Goal: Find specific page/section: Find specific page/section

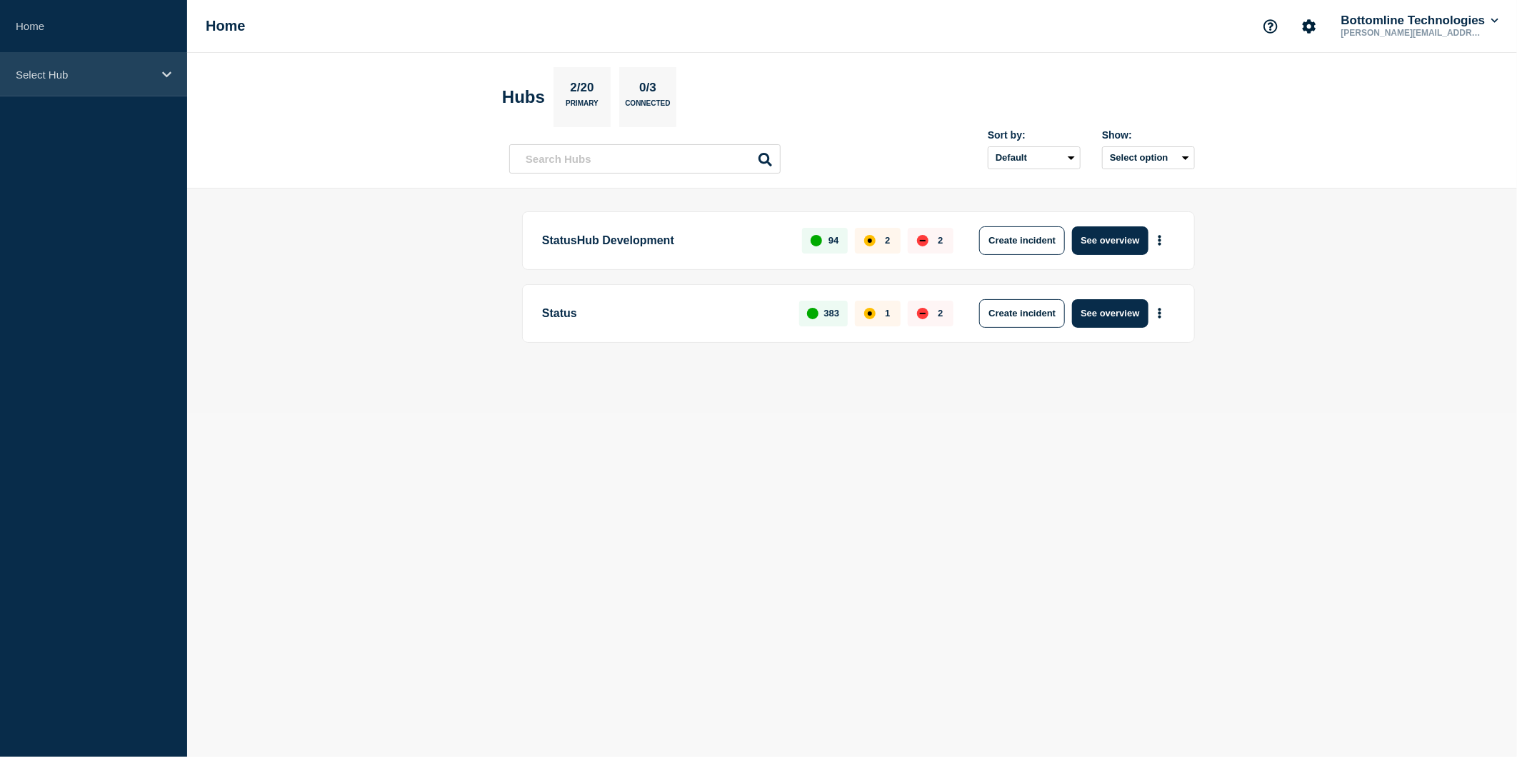
click at [170, 77] on icon at bounding box center [166, 74] width 9 height 11
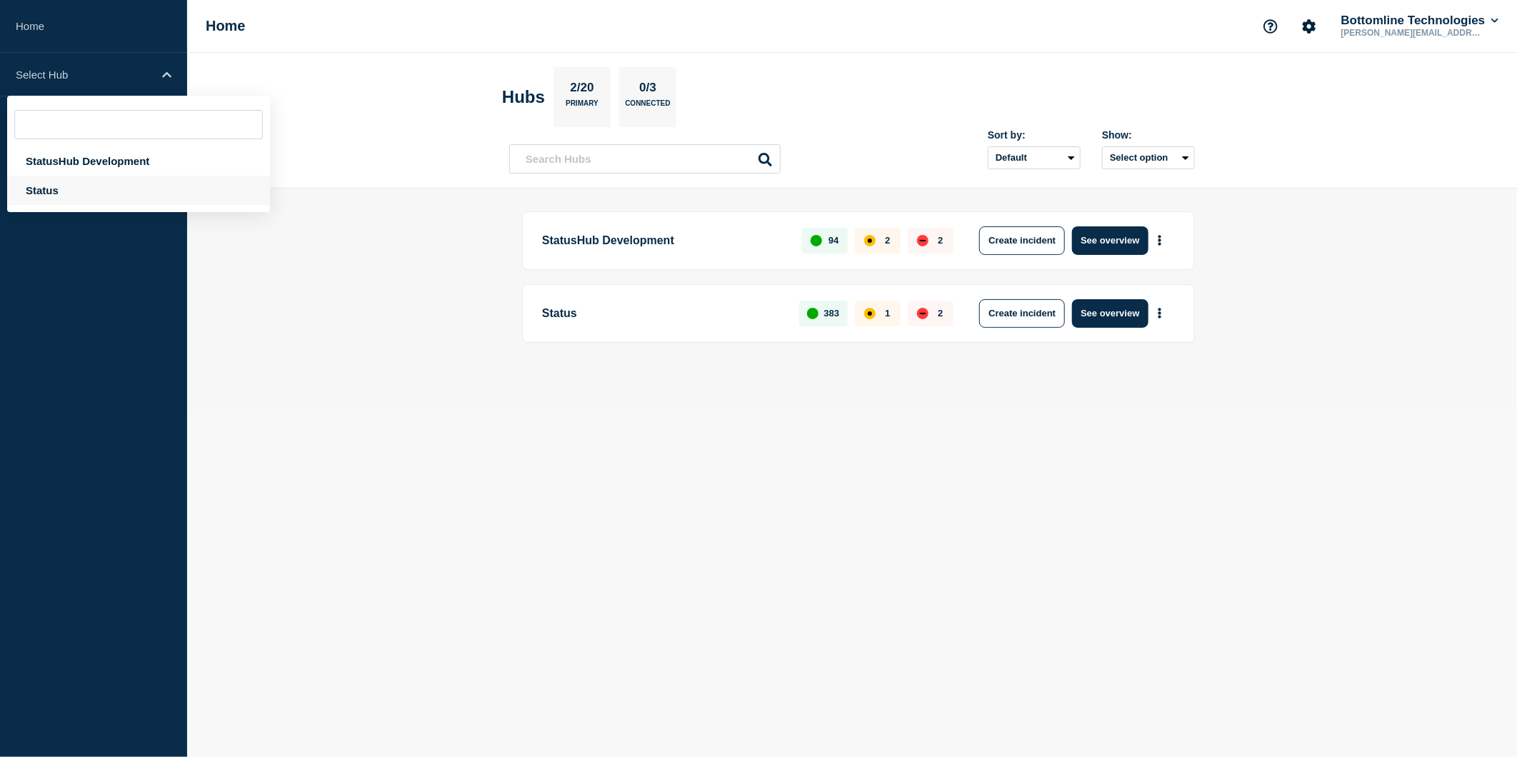
click at [58, 190] on div "Status" at bounding box center [138, 190] width 263 height 29
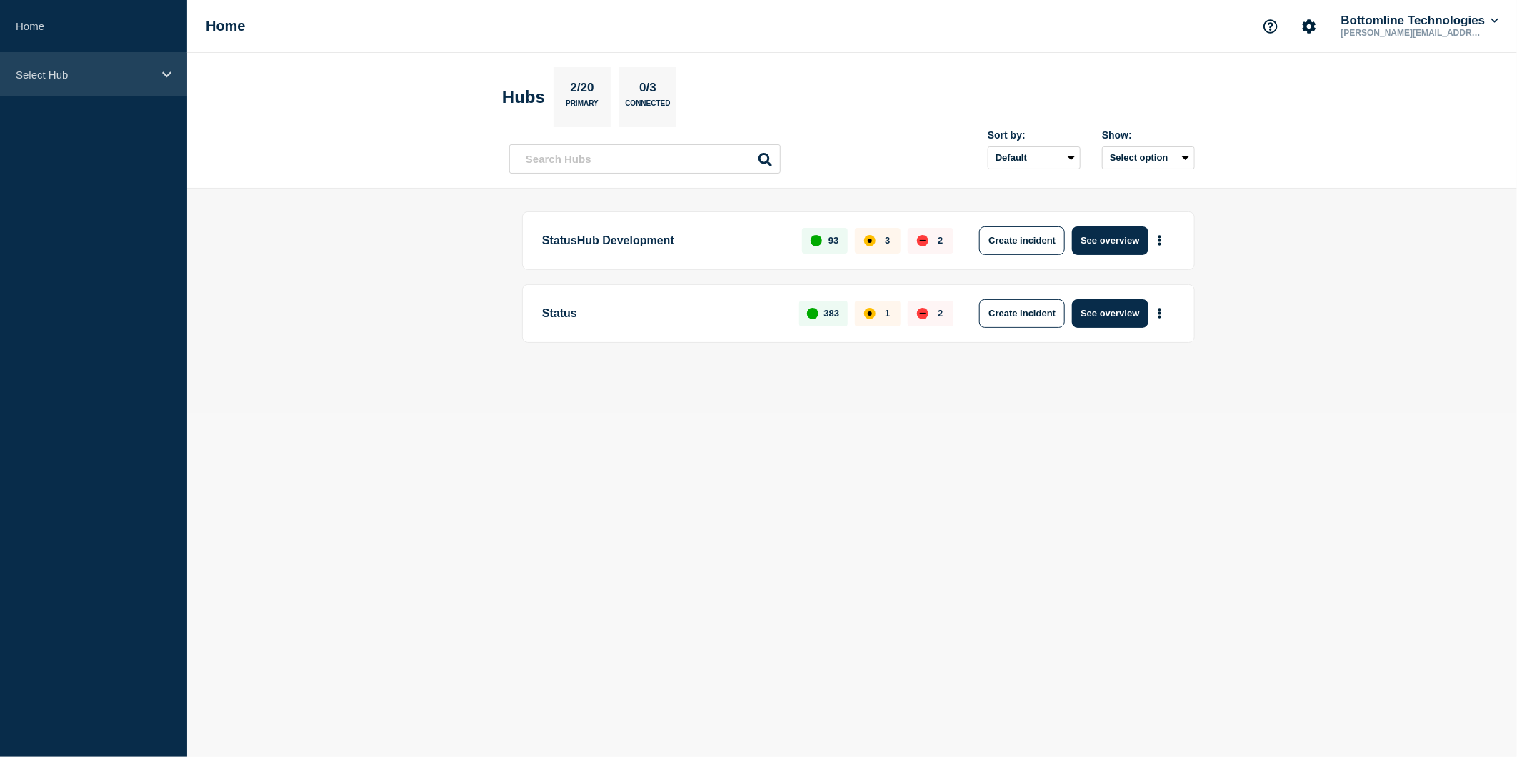
click at [159, 74] on div "Select Hub" at bounding box center [93, 75] width 187 height 44
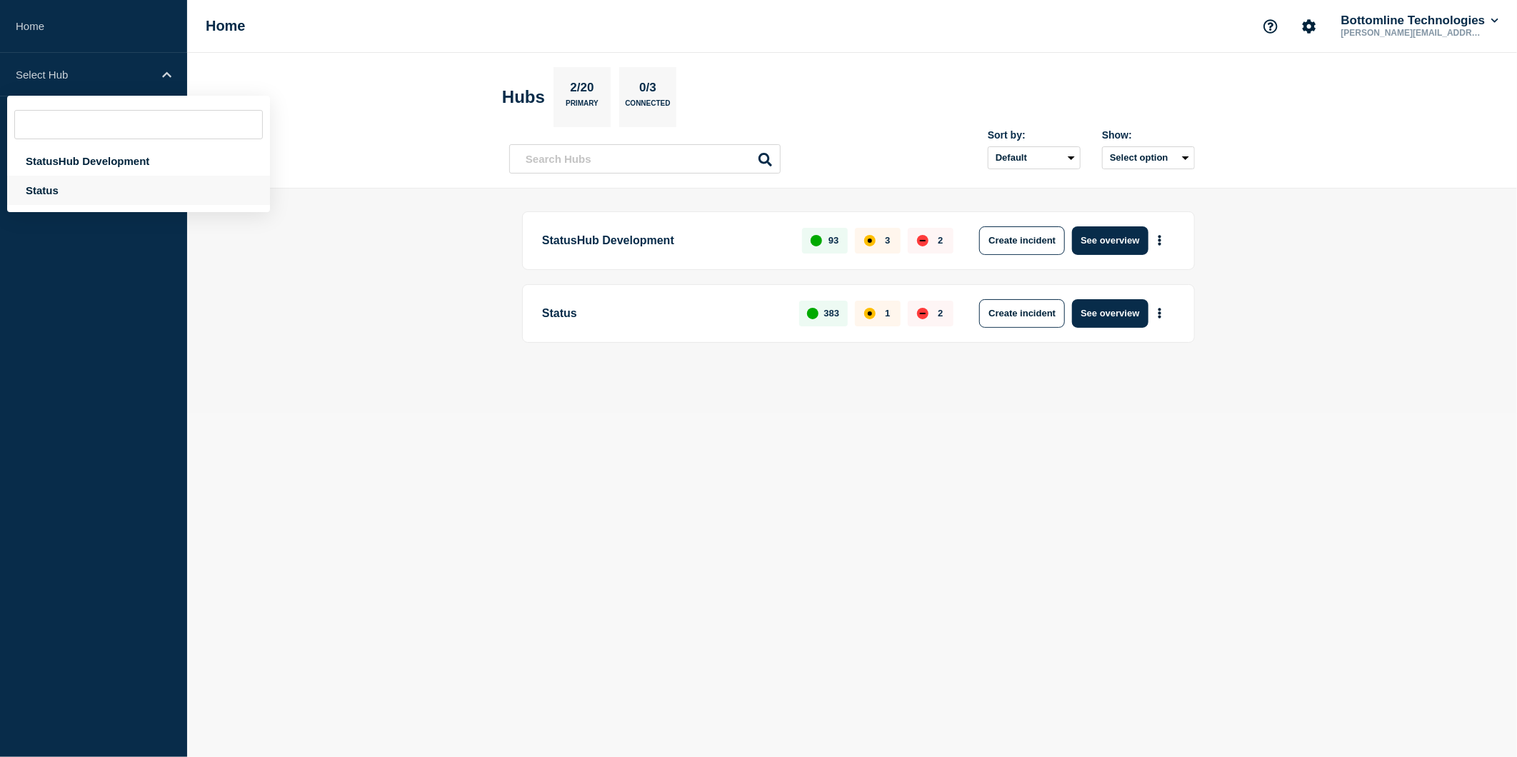
click at [49, 188] on div "Status" at bounding box center [138, 190] width 263 height 29
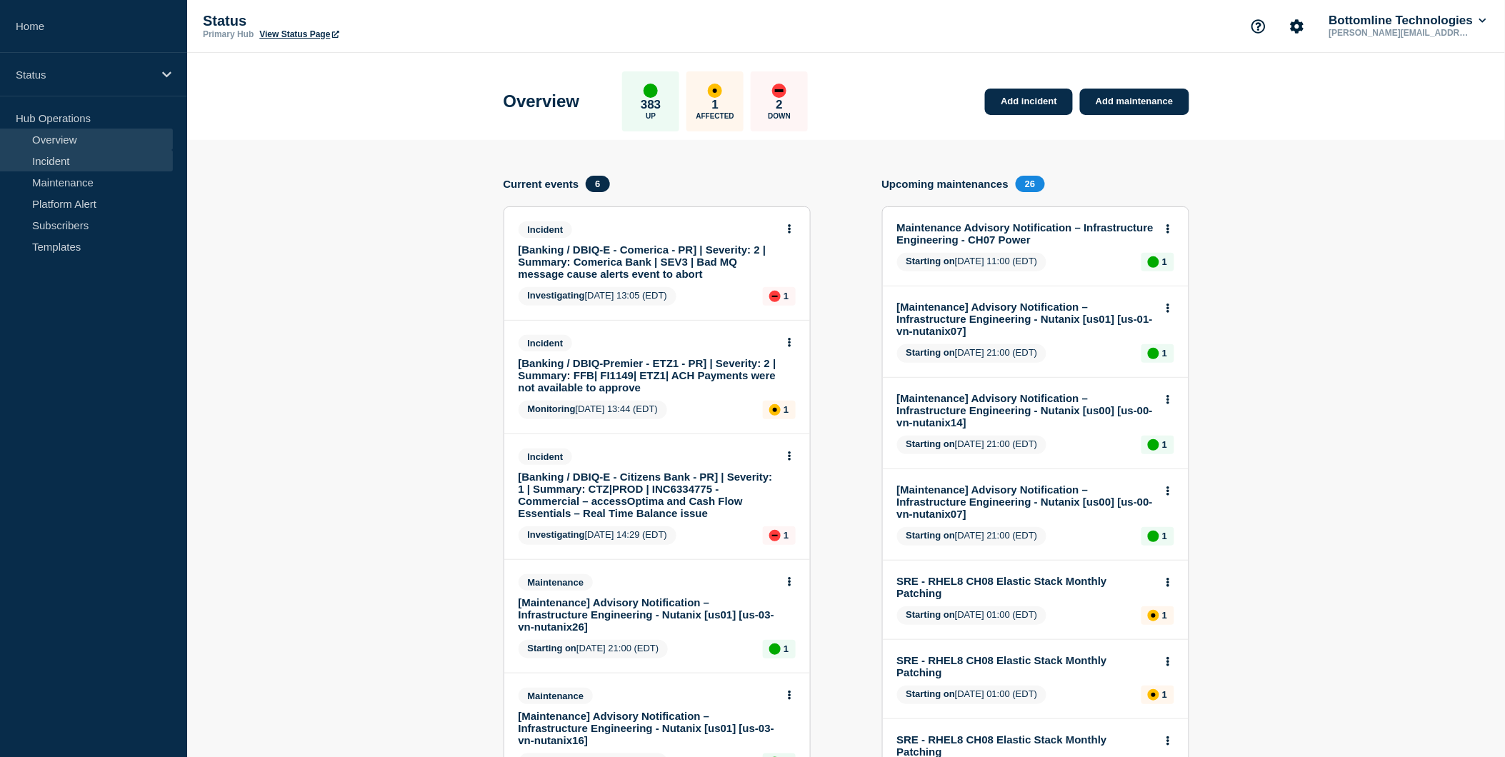
click at [62, 157] on link "Incident" at bounding box center [86, 160] width 173 height 21
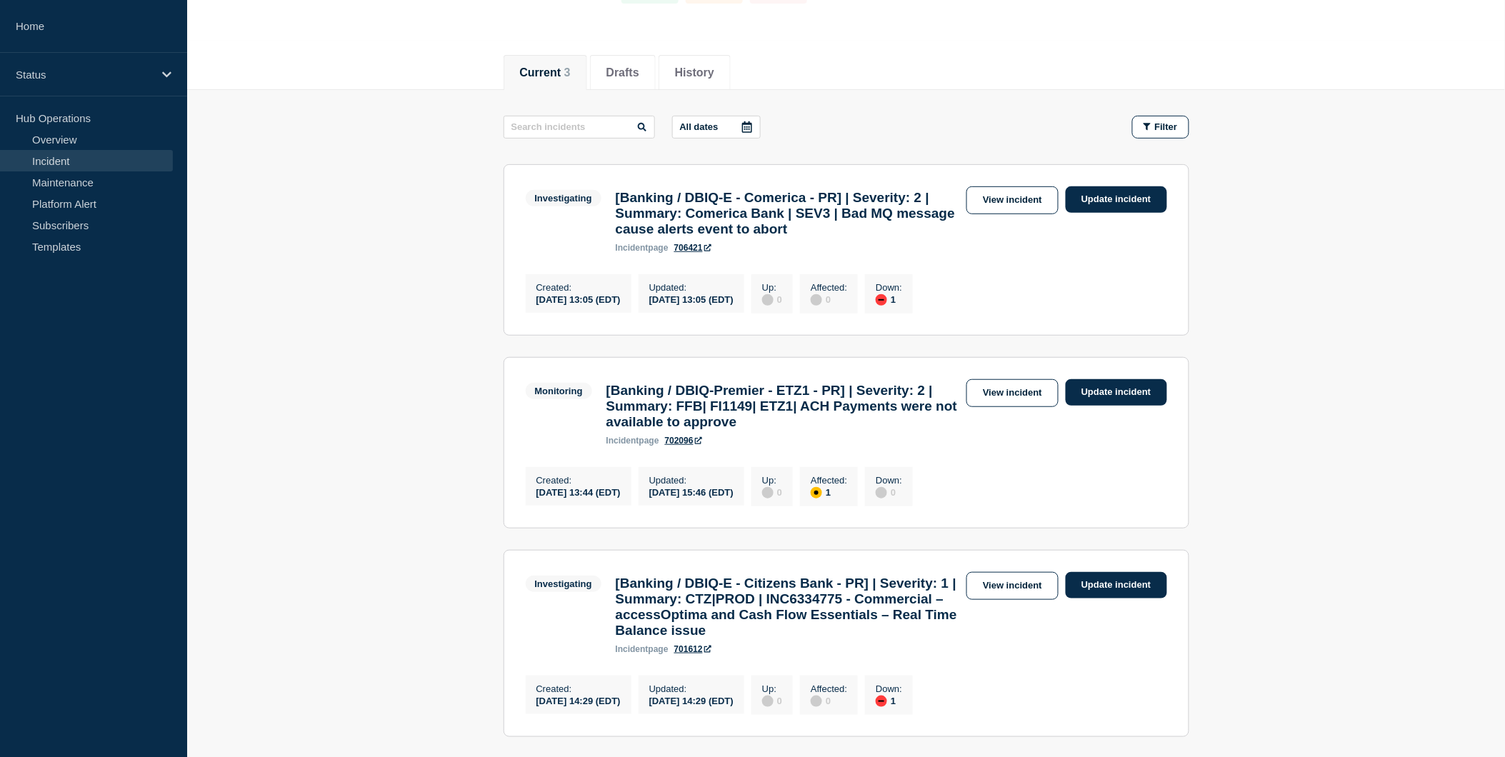
scroll to position [131, 0]
